Goal: Task Accomplishment & Management: Use online tool/utility

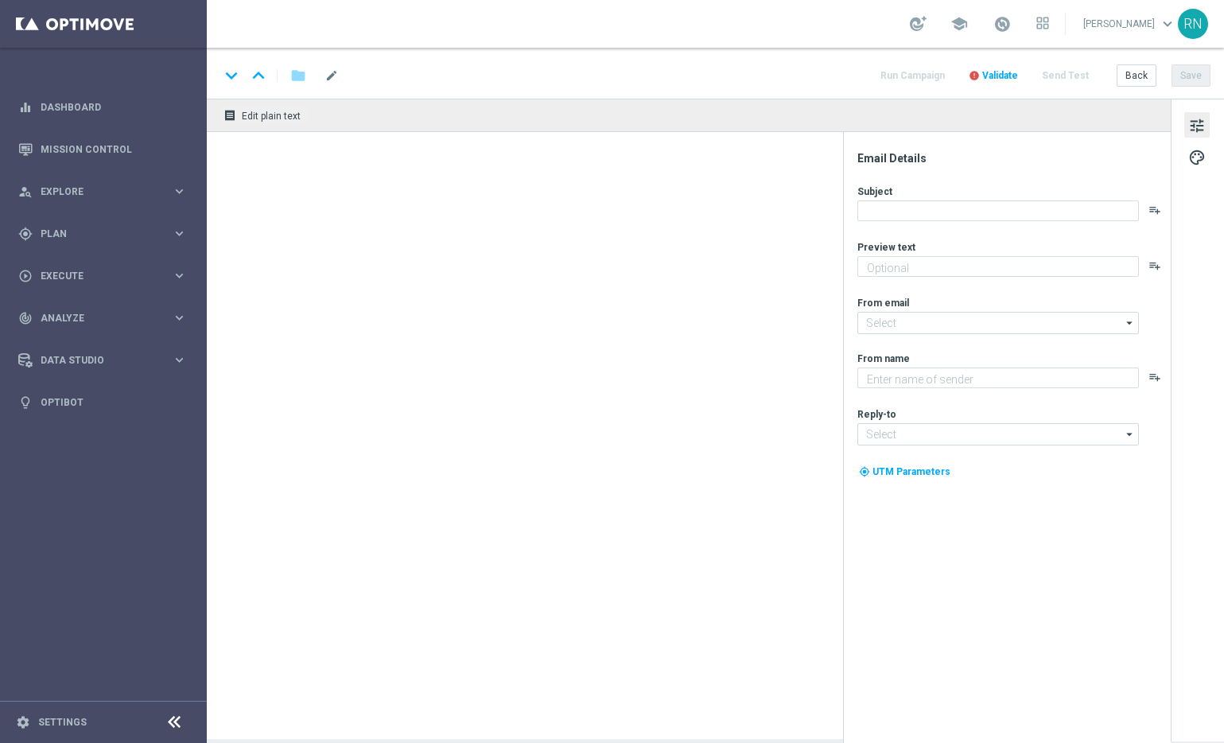
click at [861, 23] on div "school [PERSON_NAME] keyboard_arrow_down RN" at bounding box center [715, 24] width 1017 height 48
type textarea "Spare beim LOTTO 6 aus 45."
type textarea "Lottoland"
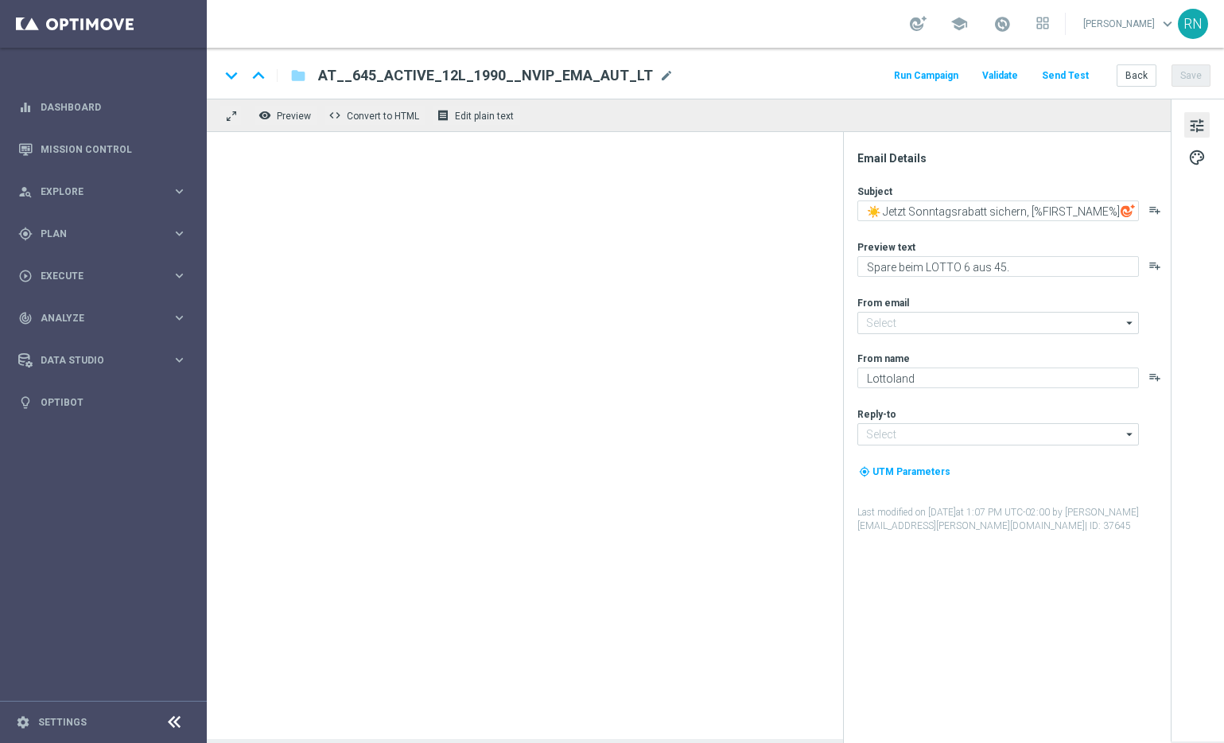
type input "[EMAIL_ADDRESS][DOMAIN_NAME]"
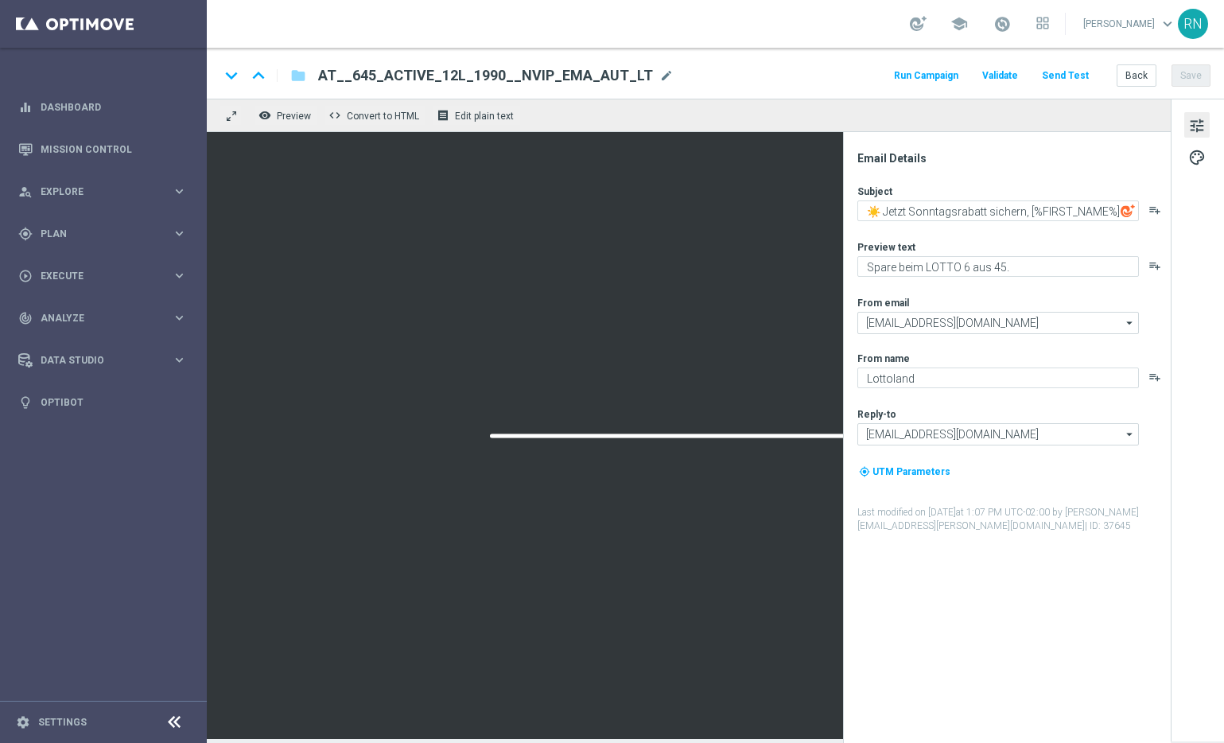
click at [1068, 74] on button "Send Test" at bounding box center [1066, 75] width 52 height 21
